Goal: Information Seeking & Learning: Learn about a topic

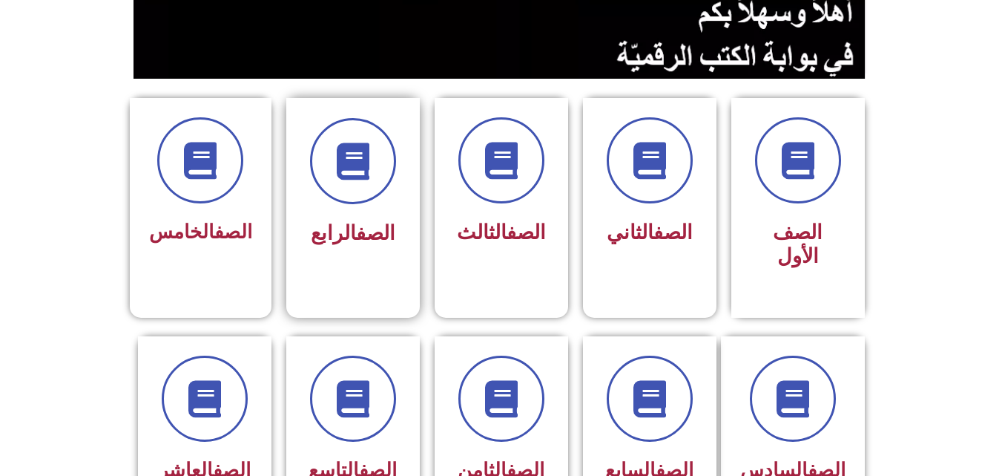
scroll to position [326, 0]
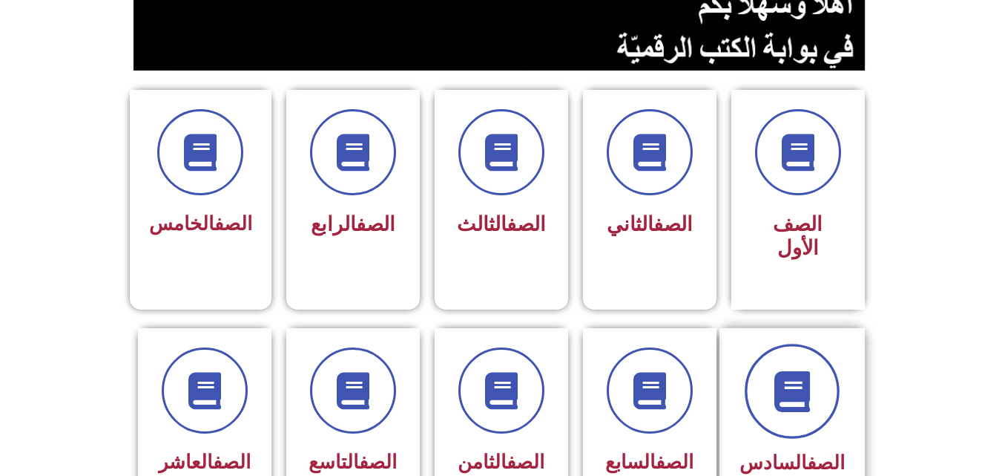
click at [798, 370] on icon at bounding box center [792, 390] width 41 height 41
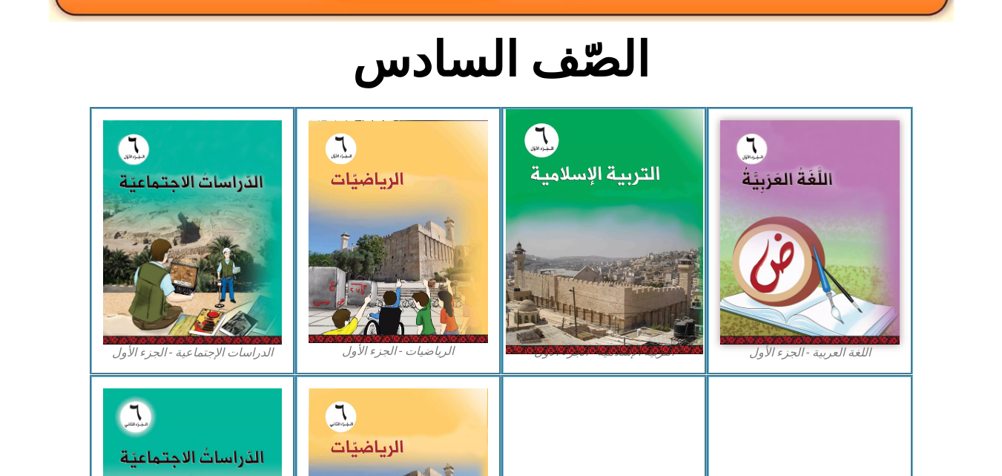
scroll to position [356, 0]
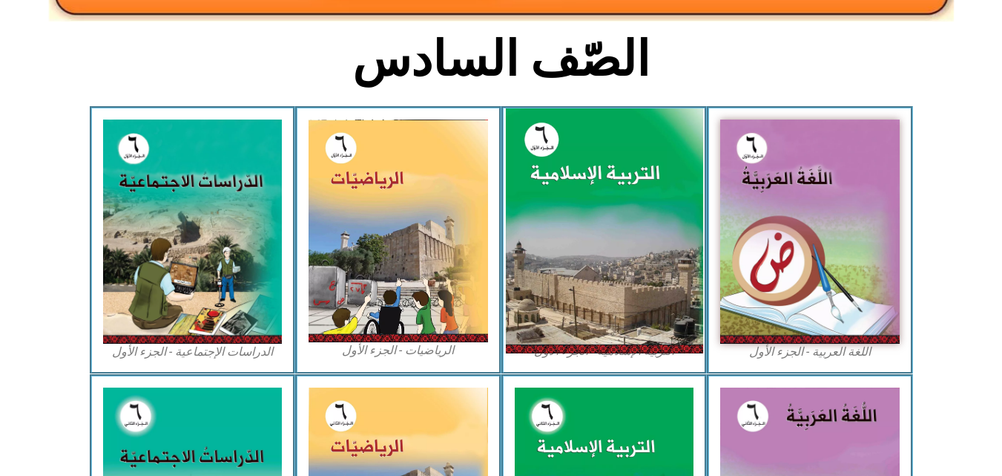
click at [578, 184] on img at bounding box center [603, 231] width 197 height 246
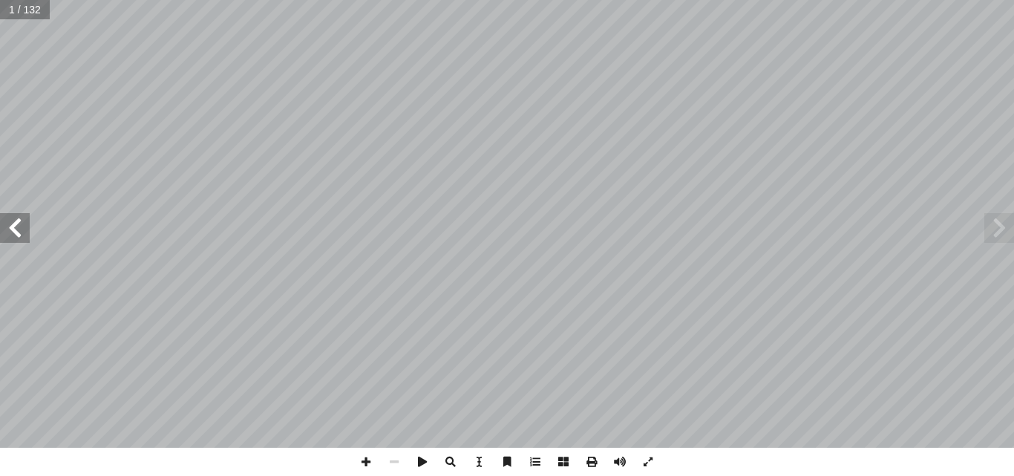
click at [6, 226] on span at bounding box center [15, 228] width 30 height 30
click at [19, 233] on span at bounding box center [15, 228] width 30 height 30
click at [18, 234] on span at bounding box center [15, 228] width 30 height 30
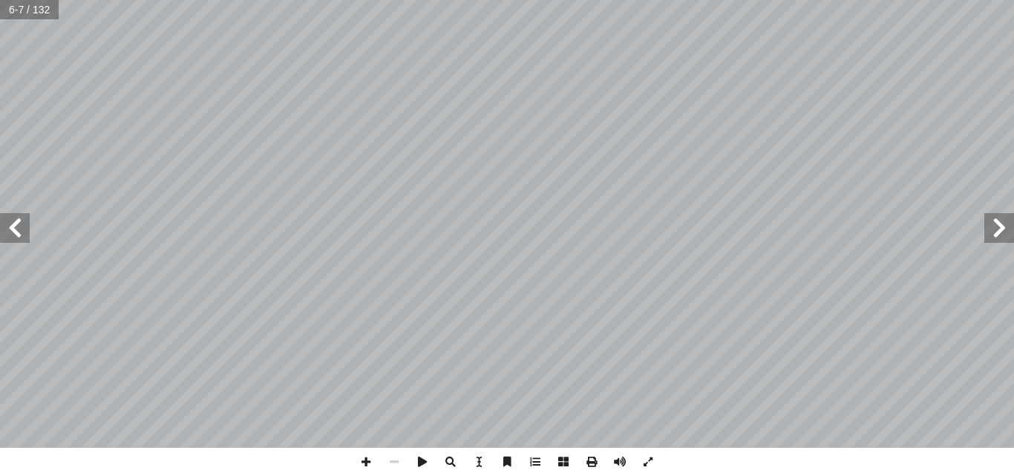
click at [18, 234] on span at bounding box center [15, 228] width 30 height 30
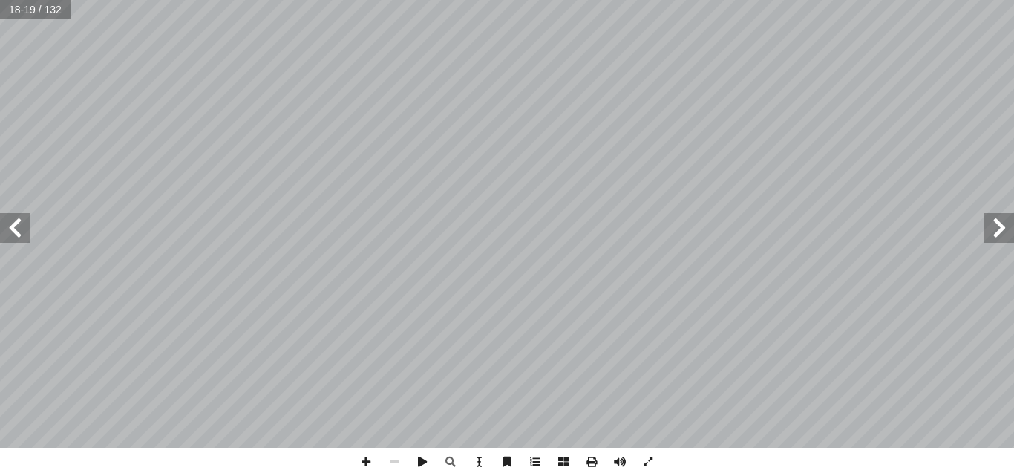
click at [997, 232] on span at bounding box center [999, 228] width 30 height 30
click at [370, 456] on span at bounding box center [366, 461] width 28 height 28
click at [364, 461] on span at bounding box center [366, 461] width 28 height 28
click at [390, 454] on span at bounding box center [394, 461] width 28 height 28
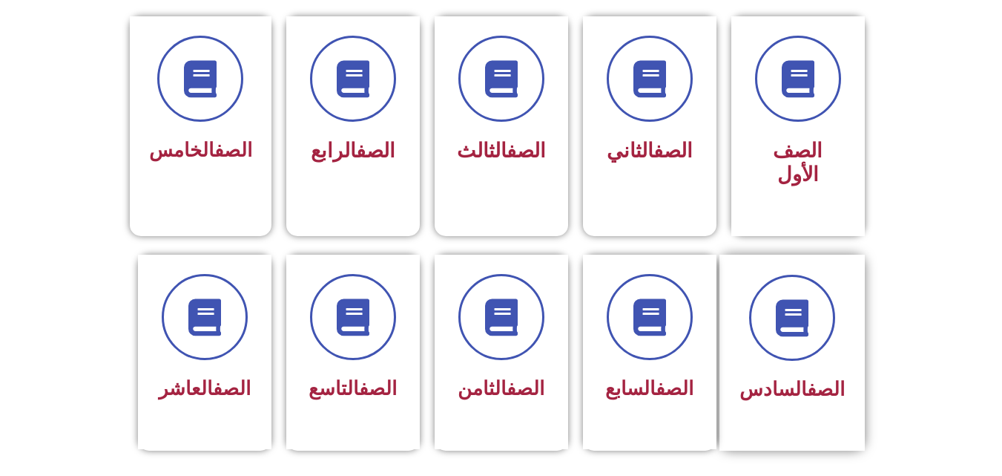
scroll to position [416, 0]
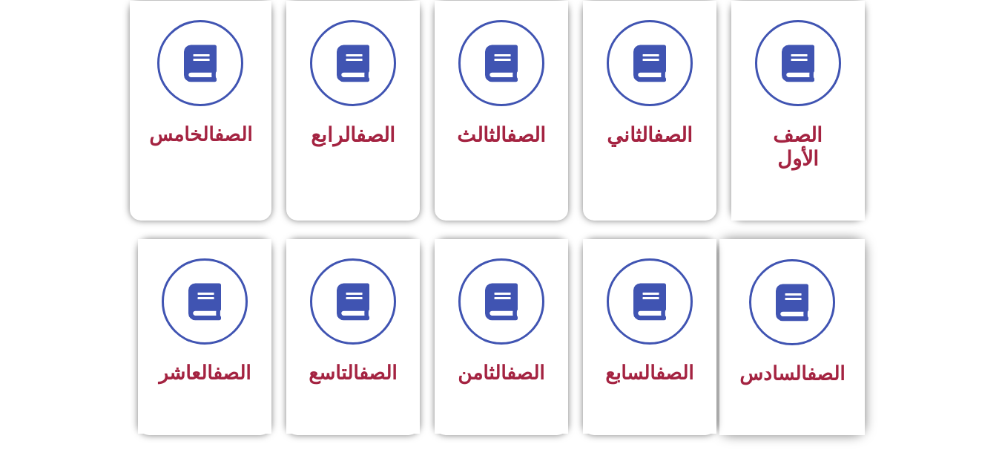
click at [793, 323] on div "الصف السادس" at bounding box center [792, 326] width 105 height 134
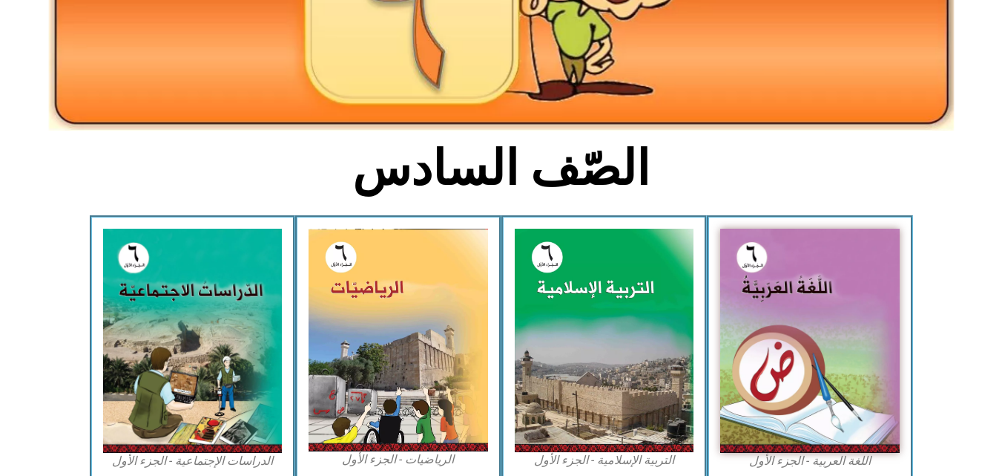
scroll to position [267, 0]
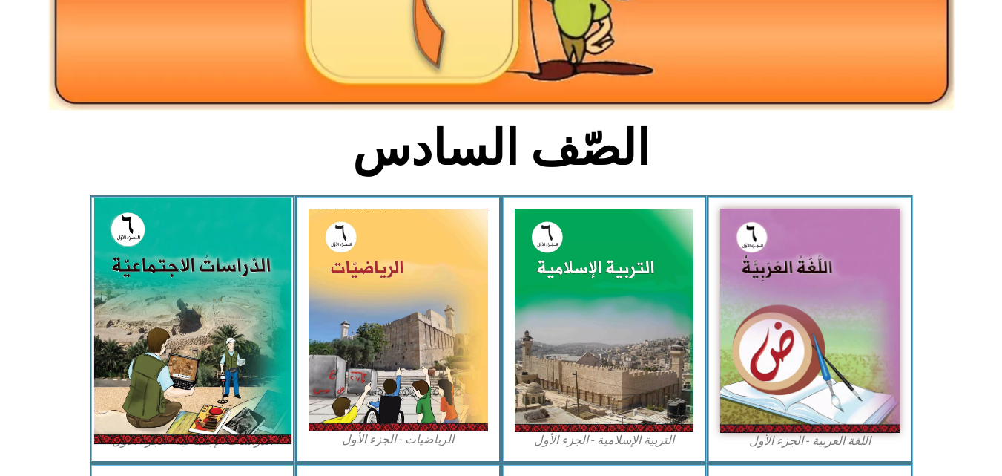
click at [189, 275] on img at bounding box center [191, 320] width 197 height 246
